Goal: Task Accomplishment & Management: Complete application form

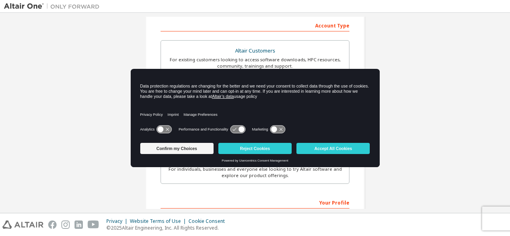
scroll to position [139, 0]
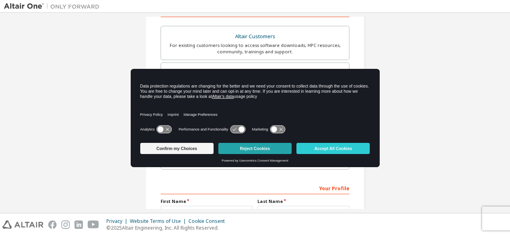
click at [280, 145] on button "Reject Cookies" at bounding box center [255, 148] width 73 height 11
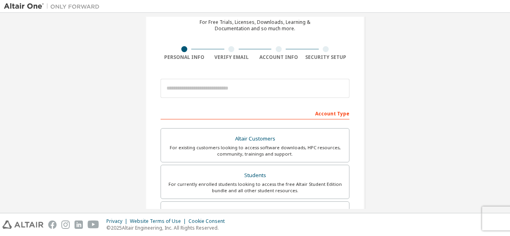
scroll to position [0, 0]
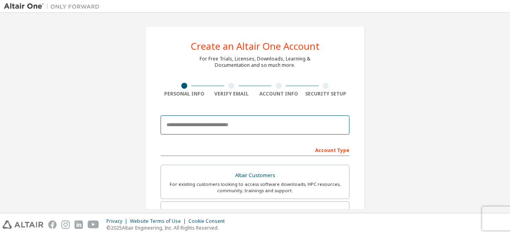
click at [233, 128] on input "email" at bounding box center [255, 125] width 189 height 19
type input "**********"
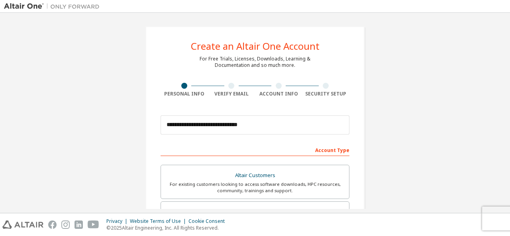
click at [338, 154] on div "Account Type" at bounding box center [255, 150] width 189 height 13
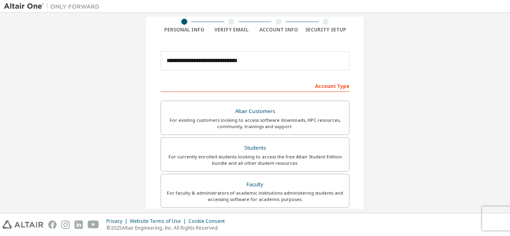
scroll to position [65, 0]
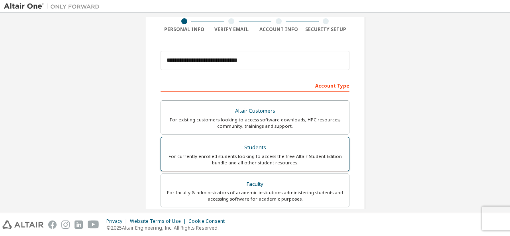
click at [305, 157] on div "For currently enrolled students looking to access the free Altair Student Editi…" at bounding box center [255, 160] width 179 height 13
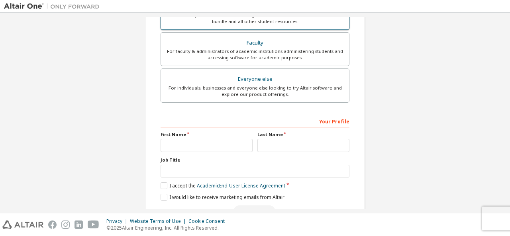
scroll to position [207, 0]
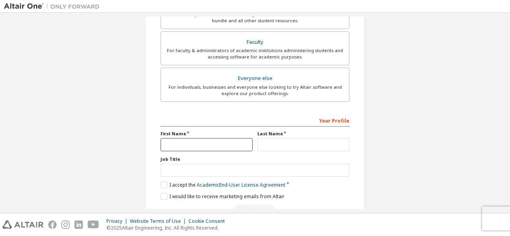
click at [210, 141] on input "text" at bounding box center [207, 144] width 92 height 13
type input "******"
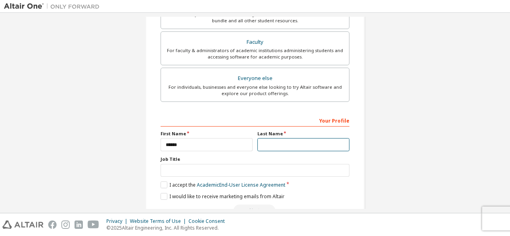
click at [264, 142] on input "text" at bounding box center [304, 144] width 92 height 13
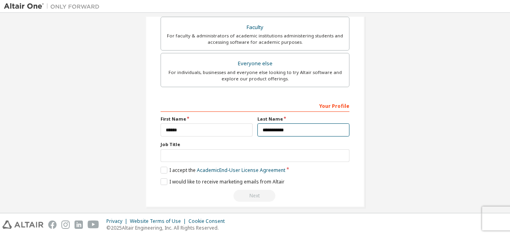
type input "**********"
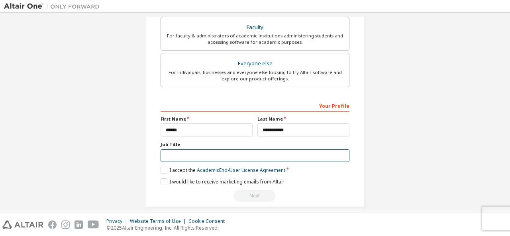
click at [232, 156] on input "text" at bounding box center [255, 156] width 189 height 13
type input "*******"
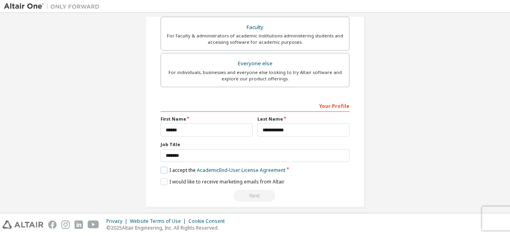
click at [162, 169] on label "I accept the Academic End-User License Agreement" at bounding box center [223, 170] width 125 height 7
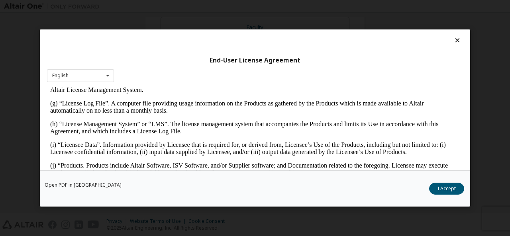
scroll to position [289, 0]
click at [452, 185] on button "I Accept" at bounding box center [446, 189] width 35 height 12
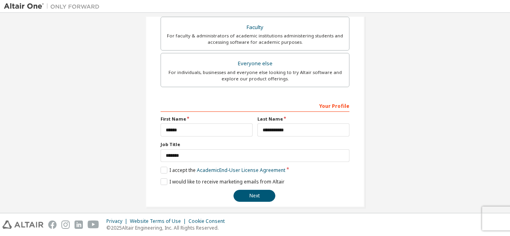
scroll to position [227, 0]
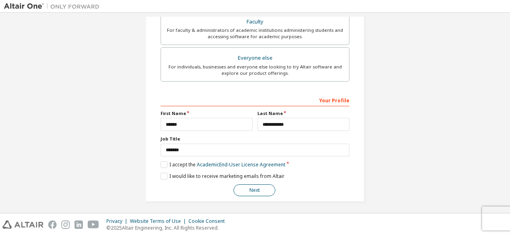
click at [254, 191] on button "Next" at bounding box center [255, 191] width 42 height 12
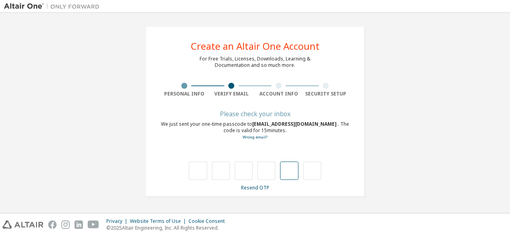
scroll to position [0, 0]
type input "*"
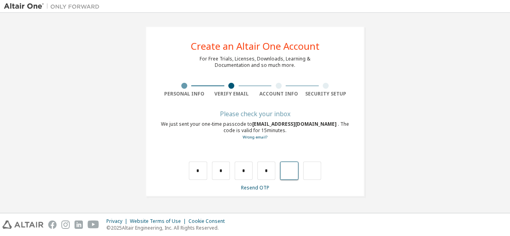
type input "*"
